Goal: Use online tool/utility: Use online tool/utility

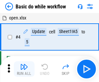
click at [24, 69] on img "button" at bounding box center [24, 67] width 8 height 8
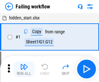
click at [24, 69] on img "button" at bounding box center [24, 67] width 8 height 8
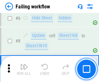
scroll to position [137, 0]
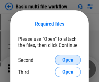
click at [68, 60] on span "Open" at bounding box center [67, 59] width 11 height 5
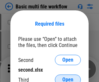
click at [68, 77] on span "Open" at bounding box center [67, 79] width 11 height 5
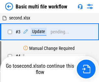
scroll to position [26, 0]
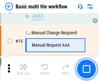
click at [24, 69] on img "button" at bounding box center [24, 67] width 8 height 8
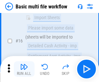
click at [24, 69] on img "button" at bounding box center [24, 67] width 8 height 8
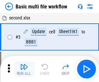
click at [24, 69] on img "button" at bounding box center [24, 67] width 8 height 8
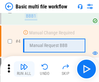
click at [24, 69] on img "button" at bounding box center [24, 67] width 8 height 8
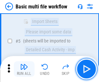
click at [24, 69] on img "button" at bounding box center [24, 67] width 8 height 8
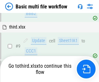
scroll to position [226, 0]
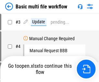
scroll to position [26, 0]
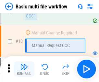
click at [24, 69] on img "button" at bounding box center [24, 67] width 8 height 8
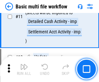
click at [24, 69] on img "button" at bounding box center [24, 67] width 8 height 8
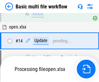
scroll to position [339, 0]
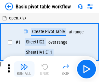
click at [24, 69] on img "button" at bounding box center [24, 67] width 8 height 8
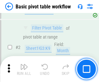
scroll to position [155, 0]
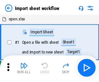
scroll to position [2, 0]
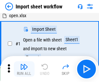
click at [24, 69] on img "button" at bounding box center [24, 67] width 8 height 8
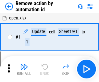
scroll to position [24, 0]
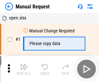
click at [24, 69] on img "button" at bounding box center [24, 67] width 8 height 8
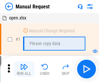
click at [24, 69] on img "button" at bounding box center [24, 67] width 8 height 8
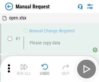
scroll to position [22, 0]
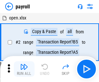
click at [24, 69] on img "button" at bounding box center [24, 67] width 8 height 8
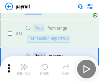
scroll to position [47, 0]
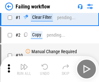
click at [24, 69] on img "button" at bounding box center [24, 67] width 8 height 8
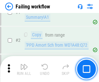
scroll to position [105, 0]
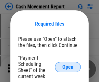
click at [68, 67] on span "Open" at bounding box center [67, 67] width 11 height 5
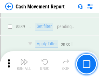
scroll to position [2878, 0]
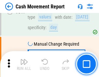
click at [24, 64] on img "button" at bounding box center [24, 62] width 8 height 8
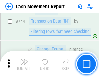
scroll to position [3454, 0]
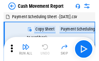
scroll to position [12, 0]
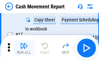
click at [24, 48] on img "button" at bounding box center [24, 46] width 8 height 8
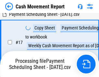
scroll to position [135, 0]
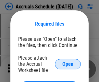
click at [68, 64] on span "Open" at bounding box center [67, 64] width 11 height 5
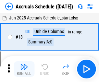
click at [24, 69] on img "button" at bounding box center [24, 67] width 8 height 8
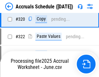
scroll to position [1206, 0]
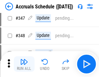
click at [24, 64] on img "button" at bounding box center [24, 62] width 8 height 8
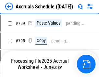
scroll to position [2724, 0]
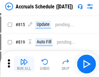
click at [24, 64] on img "button" at bounding box center [24, 62] width 8 height 8
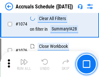
scroll to position [3884, 0]
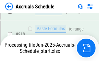
scroll to position [3428, 0]
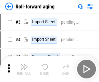
click at [24, 64] on img "button" at bounding box center [24, 67] width 8 height 8
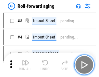
scroll to position [1, 0]
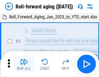
click at [24, 64] on img "button" at bounding box center [24, 62] width 8 height 8
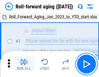
scroll to position [42, 0]
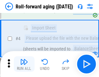
click at [24, 64] on img "button" at bounding box center [24, 62] width 8 height 8
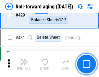
scroll to position [2249, 0]
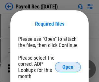
click at [68, 67] on span "Open" at bounding box center [67, 67] width 11 height 5
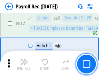
scroll to position [4120, 0]
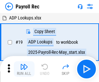
click at [24, 69] on img "button" at bounding box center [24, 67] width 8 height 8
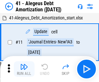
click at [24, 69] on img "button" at bounding box center [24, 67] width 8 height 8
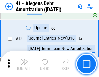
scroll to position [80, 0]
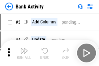
click at [24, 53] on img "button" at bounding box center [24, 51] width 8 height 8
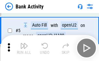
scroll to position [34, 0]
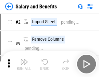
scroll to position [9, 0]
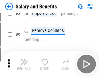
click at [24, 64] on img "button" at bounding box center [24, 62] width 8 height 8
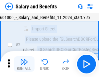
click at [24, 64] on img "button" at bounding box center [24, 62] width 8 height 8
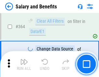
scroll to position [3054, 0]
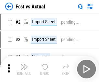
click at [24, 64] on img "button" at bounding box center [24, 67] width 8 height 8
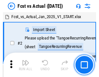
scroll to position [8, 0]
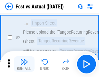
click at [24, 64] on img "button" at bounding box center [24, 62] width 8 height 8
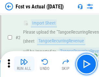
scroll to position [61, 0]
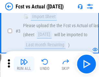
click at [24, 64] on img "button" at bounding box center [24, 62] width 8 height 8
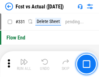
scroll to position [3104, 0]
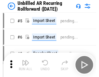
scroll to position [14, 0]
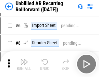
click at [24, 64] on img "button" at bounding box center [24, 62] width 8 height 8
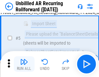
click at [24, 64] on img "button" at bounding box center [24, 62] width 8 height 8
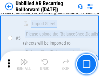
scroll to position [61, 0]
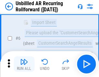
click at [24, 64] on img "button" at bounding box center [24, 62] width 8 height 8
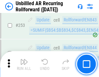
scroll to position [2203, 0]
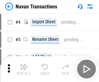
click at [24, 64] on img "button" at bounding box center [24, 67] width 8 height 8
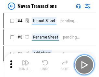
scroll to position [10, 0]
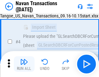
click at [24, 64] on img "button" at bounding box center [24, 62] width 8 height 8
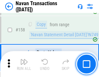
scroll to position [2102, 0]
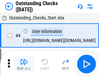
click at [24, 64] on img "button" at bounding box center [24, 62] width 8 height 8
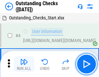
scroll to position [27, 0]
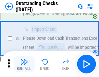
click at [24, 64] on img "button" at bounding box center [24, 62] width 8 height 8
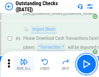
scroll to position [68, 0]
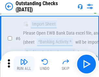
click at [24, 64] on img "button" at bounding box center [24, 62] width 8 height 8
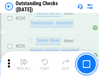
scroll to position [1969, 0]
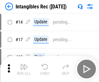
click at [24, 69] on img "button" at bounding box center [24, 67] width 8 height 8
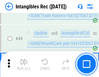
scroll to position [253, 0]
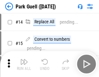
click at [24, 64] on img "button" at bounding box center [24, 62] width 8 height 8
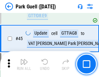
scroll to position [811, 0]
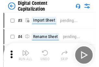
scroll to position [19, 0]
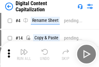
click at [24, 54] on img "button" at bounding box center [24, 52] width 8 height 8
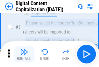
click at [24, 54] on img "button" at bounding box center [24, 52] width 8 height 8
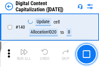
scroll to position [688, 0]
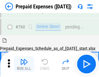
click at [24, 64] on img "button" at bounding box center [24, 62] width 8 height 8
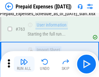
click at [24, 64] on img "button" at bounding box center [24, 62] width 8 height 8
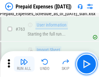
scroll to position [1836, 0]
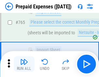
click at [24, 64] on img "button" at bounding box center [24, 62] width 8 height 8
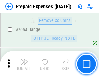
scroll to position [6778, 0]
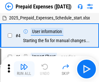
click at [24, 69] on img "button" at bounding box center [24, 67] width 8 height 8
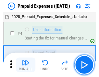
scroll to position [29, 0]
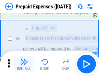
click at [24, 64] on img "button" at bounding box center [24, 62] width 8 height 8
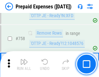
scroll to position [2311, 0]
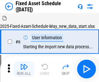
click at [24, 69] on img "button" at bounding box center [24, 67] width 8 height 8
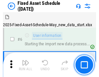
scroll to position [35, 0]
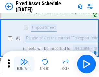
click at [24, 64] on img "button" at bounding box center [24, 62] width 8 height 8
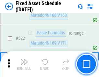
scroll to position [2254, 0]
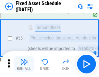
click at [24, 64] on img "button" at bounding box center [24, 62] width 8 height 8
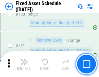
scroll to position [3161, 0]
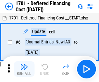
click at [24, 69] on img "button" at bounding box center [24, 67] width 8 height 8
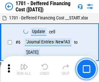
scroll to position [78, 0]
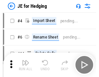
scroll to position [1, 0]
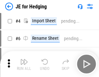
click at [24, 64] on img "button" at bounding box center [24, 62] width 8 height 8
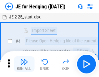
click at [24, 64] on img "button" at bounding box center [24, 62] width 8 height 8
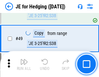
scroll to position [420, 0]
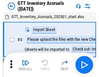
scroll to position [1, 0]
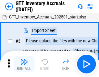
click at [24, 64] on img "button" at bounding box center [24, 62] width 8 height 8
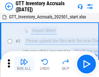
click at [24, 64] on img "button" at bounding box center [24, 62] width 8 height 8
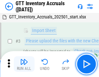
scroll to position [42, 0]
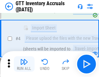
click at [24, 64] on img "button" at bounding box center [24, 62] width 8 height 8
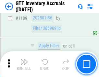
scroll to position [5295, 0]
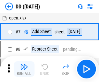
click at [24, 69] on img "button" at bounding box center [24, 67] width 8 height 8
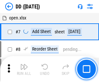
scroll to position [63, 0]
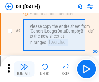
click at [24, 69] on img "button" at bounding box center [24, 67] width 8 height 8
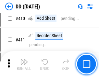
scroll to position [2901, 0]
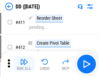
click at [24, 64] on img "button" at bounding box center [24, 62] width 8 height 8
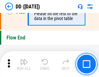
scroll to position [3104, 0]
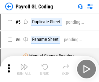
click at [24, 69] on img "button" at bounding box center [24, 67] width 8 height 8
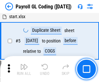
scroll to position [78, 0]
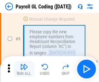
click at [24, 69] on img "button" at bounding box center [24, 67] width 8 height 8
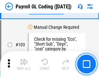
scroll to position [1521, 0]
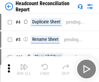
click at [24, 69] on img "button" at bounding box center [24, 67] width 8 height 8
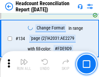
scroll to position [779, 0]
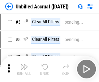
click at [24, 69] on img "button" at bounding box center [24, 67] width 8 height 8
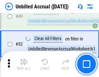
scroll to position [588, 0]
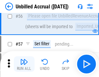
click at [24, 64] on img "button" at bounding box center [24, 62] width 8 height 8
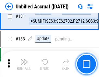
scroll to position [1932, 0]
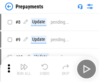
click at [24, 69] on img "button" at bounding box center [24, 67] width 8 height 8
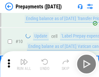
scroll to position [41, 0]
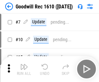
click at [24, 69] on img "button" at bounding box center [24, 67] width 8 height 8
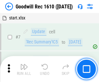
scroll to position [111, 0]
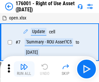
click at [24, 69] on img "button" at bounding box center [24, 67] width 8 height 8
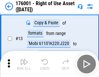
scroll to position [42, 0]
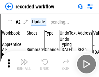
click at [24, 64] on img "button" at bounding box center [24, 62] width 8 height 8
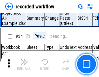
scroll to position [2027, 0]
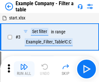
click at [24, 69] on img "button" at bounding box center [24, 67] width 8 height 8
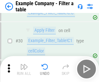
scroll to position [593, 0]
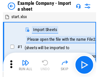
scroll to position [10, 0]
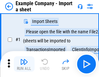
click at [24, 64] on img "button" at bounding box center [24, 62] width 8 height 8
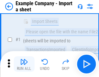
click at [24, 64] on img "button" at bounding box center [24, 62] width 8 height 8
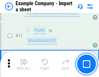
scroll to position [143, 0]
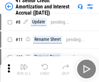
click at [24, 64] on img "button" at bounding box center [24, 67] width 8 height 8
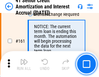
click at [24, 64] on img "button" at bounding box center [24, 62] width 8 height 8
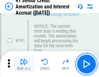
scroll to position [694, 0]
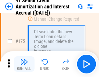
click at [24, 64] on img "button" at bounding box center [24, 62] width 8 height 8
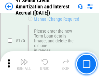
scroll to position [759, 0]
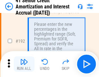
click at [24, 64] on img "button" at bounding box center [24, 62] width 8 height 8
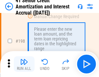
click at [24, 64] on img "button" at bounding box center [24, 62] width 8 height 8
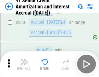
scroll to position [1657, 0]
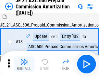
click at [24, 64] on img "button" at bounding box center [24, 62] width 8 height 8
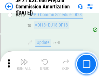
scroll to position [1211, 0]
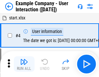
click at [24, 64] on img "button" at bounding box center [24, 62] width 8 height 8
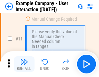
click at [24, 64] on img "button" at bounding box center [24, 62] width 8 height 8
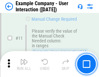
scroll to position [140, 0]
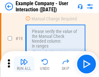
click at [24, 64] on img "button" at bounding box center [24, 62] width 8 height 8
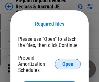
click at [68, 64] on span "Open" at bounding box center [67, 64] width 11 height 5
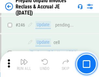
scroll to position [875, 0]
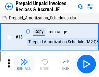
click at [24, 64] on img "button" at bounding box center [24, 62] width 8 height 8
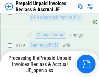
scroll to position [470, 0]
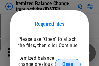
click at [68, 62] on span "Open" at bounding box center [67, 64] width 11 height 5
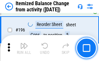
scroll to position [1248, 0]
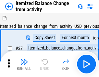
scroll to position [10, 0]
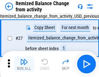
click at [24, 64] on img "button" at bounding box center [24, 62] width 8 height 8
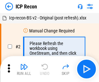
scroll to position [3, 0]
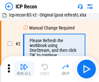
click at [24, 69] on img "button" at bounding box center [24, 67] width 8 height 8
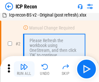
click at [24, 69] on img "button" at bounding box center [24, 67] width 8 height 8
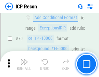
scroll to position [636, 0]
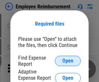
click at [68, 61] on span "Open" at bounding box center [67, 60] width 11 height 5
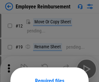
scroll to position [57, 0]
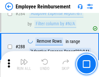
scroll to position [1763, 0]
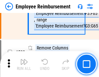
click at [24, 64] on img "button" at bounding box center [24, 62] width 8 height 8
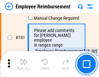
scroll to position [4550, 0]
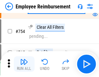
click at [24, 64] on img "button" at bounding box center [24, 62] width 8 height 8
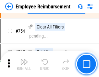
click at [24, 64] on img "button" at bounding box center [24, 62] width 8 height 8
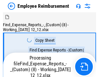
scroll to position [22, 0]
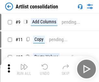
click at [24, 69] on img "button" at bounding box center [24, 67] width 8 height 8
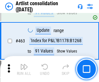
scroll to position [2839, 0]
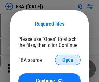
click at [68, 60] on span "Open" at bounding box center [67, 59] width 11 height 5
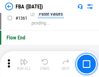
scroll to position [6964, 0]
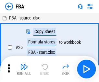
scroll to position [6, 0]
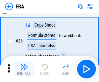
click at [24, 69] on img "button" at bounding box center [24, 67] width 8 height 8
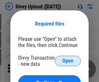
click at [68, 61] on span "Open" at bounding box center [67, 60] width 11 height 5
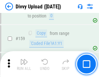
scroll to position [672, 0]
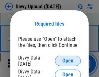
click at [68, 61] on span "Open" at bounding box center [67, 60] width 11 height 5
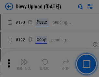
scroll to position [818, 0]
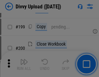
scroll to position [943, 0]
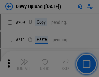
scroll to position [1101, 0]
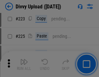
scroll to position [1294, 0]
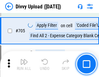
scroll to position [4436, 0]
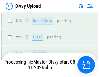
scroll to position [672, 0]
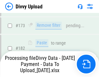
scroll to position [726, 0]
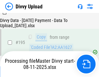
scroll to position [906, 0]
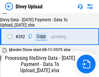
scroll to position [1049, 0]
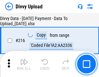
scroll to position [1335, 0]
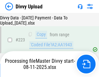
scroll to position [1478, 0]
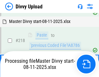
scroll to position [1368, 0]
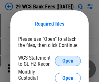
click at [68, 61] on span "Open" at bounding box center [67, 60] width 11 height 5
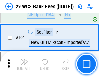
scroll to position [632, 0]
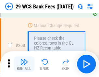
click at [24, 64] on img "button" at bounding box center [24, 62] width 8 height 8
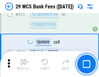
scroll to position [3263, 0]
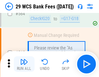
click at [24, 64] on img "button" at bounding box center [24, 62] width 8 height 8
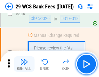
scroll to position [3507, 0]
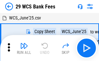
scroll to position [12, 0]
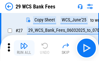
click at [24, 48] on img "button" at bounding box center [24, 46] width 8 height 8
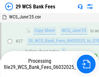
scroll to position [129, 0]
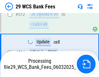
scroll to position [3423, 0]
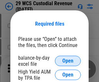
click at [68, 61] on span "Open" at bounding box center [67, 60] width 11 height 5
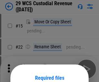
scroll to position [54, 0]
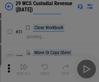
scroll to position [139, 0]
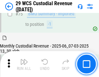
scroll to position [677, 0]
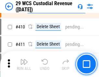
click at [24, 64] on img "button" at bounding box center [24, 62] width 8 height 8
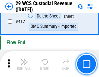
scroll to position [3097, 0]
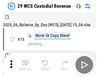
scroll to position [16, 0]
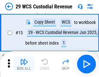
click at [24, 64] on img "button" at bounding box center [24, 62] width 8 height 8
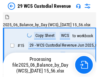
scroll to position [16, 0]
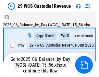
scroll to position [12, 0]
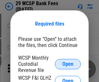
click at [68, 64] on span "Open" at bounding box center [67, 64] width 11 height 5
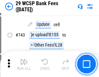
scroll to position [3268, 0]
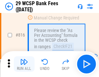
click at [24, 64] on img "button" at bounding box center [24, 62] width 8 height 8
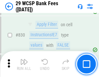
scroll to position [4114, 0]
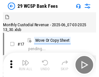
scroll to position [16, 0]
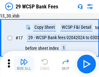
click at [24, 64] on img "button" at bounding box center [24, 62] width 8 height 8
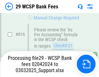
scroll to position [3926, 0]
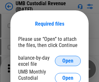
click at [68, 61] on span "Open" at bounding box center [67, 60] width 11 height 5
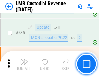
scroll to position [3394, 0]
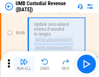
click at [24, 64] on img "button" at bounding box center [24, 62] width 8 height 8
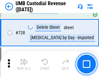
scroll to position [4000, 0]
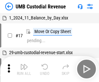
scroll to position [5, 0]
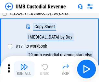
click at [24, 69] on img "button" at bounding box center [24, 67] width 8 height 8
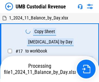
scroll to position [5, 0]
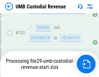
scroll to position [3957, 0]
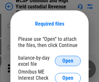
click at [68, 61] on span "Open" at bounding box center [67, 60] width 11 height 5
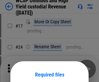
scroll to position [51, 0]
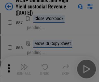
scroll to position [283, 0]
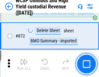
scroll to position [5488, 0]
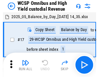
scroll to position [4, 0]
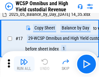
click at [24, 64] on img "button" at bounding box center [24, 62] width 8 height 8
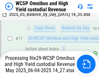
scroll to position [135, 0]
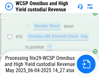
scroll to position [474, 0]
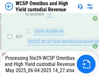
scroll to position [632, 0]
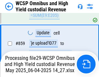
scroll to position [5473, 0]
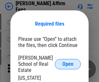
click at [68, 62] on span "Open" at bounding box center [67, 64] width 11 height 5
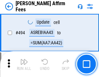
scroll to position [1763, 0]
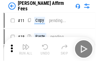
scroll to position [6, 0]
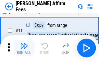
click at [24, 48] on img "button" at bounding box center [24, 46] width 8 height 8
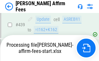
scroll to position [1701, 0]
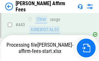
scroll to position [1710, 0]
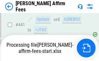
scroll to position [1701, 0]
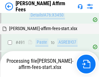
scroll to position [1763, 0]
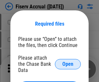
click at [68, 62] on span "Open" at bounding box center [67, 64] width 11 height 5
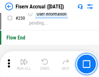
scroll to position [2055, 0]
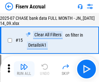
click at [24, 69] on img "button" at bounding box center [24, 67] width 8 height 8
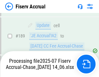
scroll to position [1705, 0]
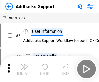
click at [24, 64] on img "button" at bounding box center [24, 67] width 8 height 8
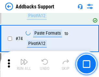
scroll to position [472, 0]
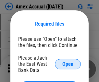
click at [68, 64] on span "Open" at bounding box center [67, 64] width 11 height 5
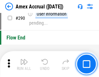
scroll to position [2019, 0]
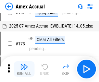
click at [24, 69] on img "button" at bounding box center [24, 67] width 8 height 8
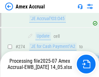
scroll to position [1933, 0]
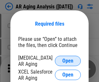
click at [68, 60] on span "Open" at bounding box center [67, 60] width 11 height 5
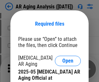
scroll to position [195, 0]
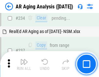
scroll to position [1005, 0]
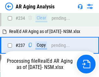
scroll to position [998, 0]
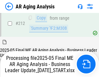
scroll to position [998, 0]
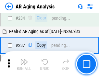
scroll to position [998, 0]
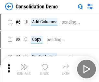
click at [24, 69] on img "button" at bounding box center [24, 67] width 8 height 8
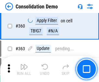
scroll to position [2173, 0]
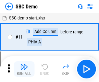
click at [24, 69] on img "button" at bounding box center [24, 67] width 8 height 8
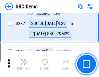
scroll to position [1706, 0]
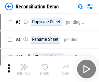
click at [24, 69] on img "button" at bounding box center [24, 67] width 8 height 8
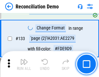
scroll to position [770, 0]
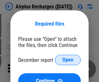
click at [68, 60] on span "Open" at bounding box center [67, 59] width 11 height 5
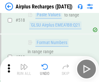
scroll to position [2791, 0]
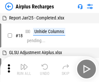
click at [24, 69] on img "button" at bounding box center [24, 67] width 8 height 8
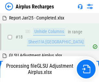
scroll to position [29, 0]
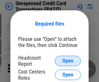
click at [68, 61] on span "Open" at bounding box center [67, 60] width 11 height 5
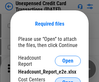
click at [68, 80] on span "Open" at bounding box center [67, 82] width 11 height 5
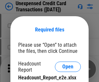
scroll to position [6, 0]
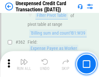
scroll to position [1668, 0]
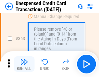
click at [24, 64] on img "button" at bounding box center [24, 62] width 8 height 8
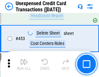
scroll to position [2212, 0]
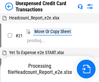
scroll to position [10, 0]
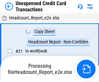
scroll to position [10, 0]
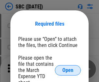
click at [68, 70] on span "Open" at bounding box center [67, 70] width 11 height 5
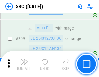
scroll to position [1267, 0]
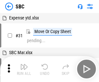
scroll to position [6, 0]
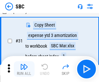
click at [24, 69] on img "button" at bounding box center [24, 67] width 8 height 8
